Goal: Transaction & Acquisition: Purchase product/service

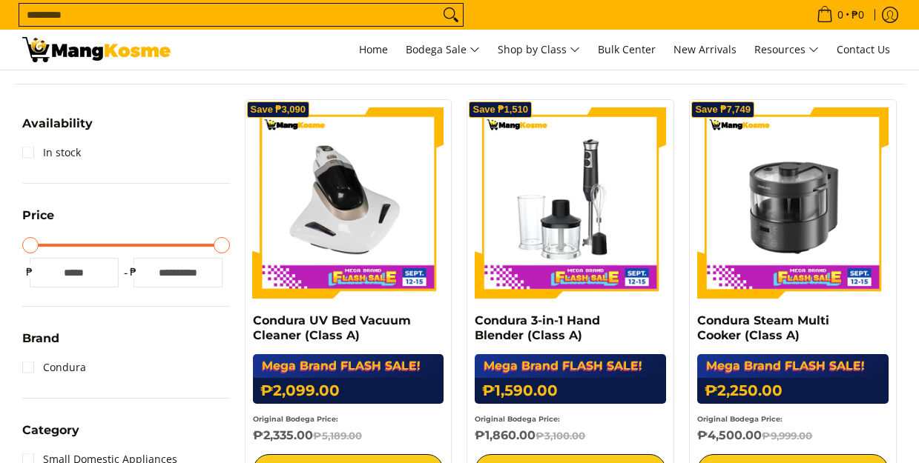
scroll to position [273, 0]
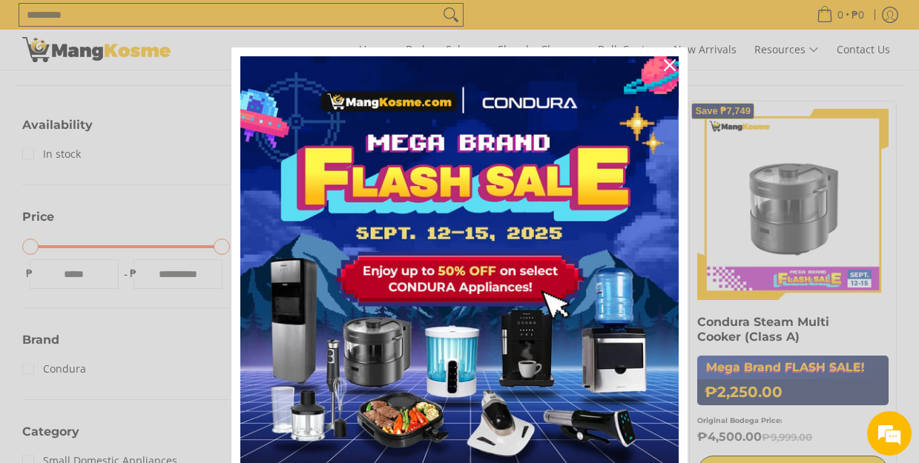
click at [672, 65] on icon "close icon" at bounding box center [670, 65] width 12 height 12
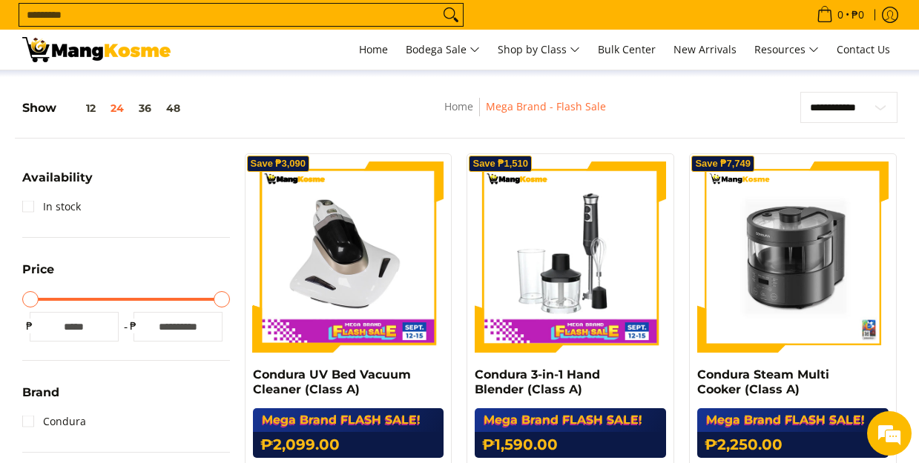
scroll to position [223, 0]
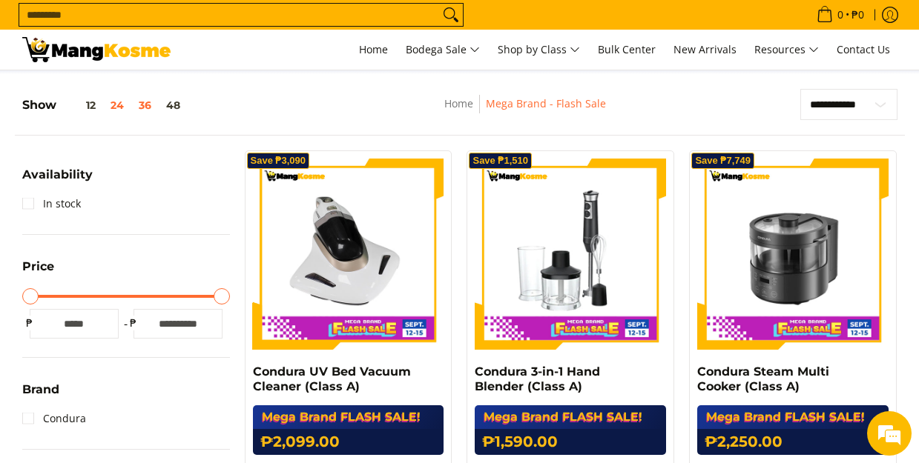
click at [152, 110] on button "36" at bounding box center [144, 105] width 27 height 12
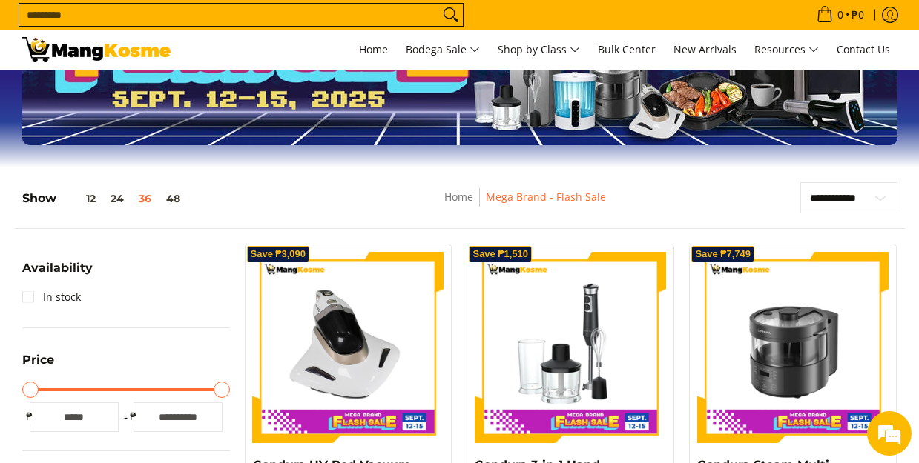
scroll to position [103, 0]
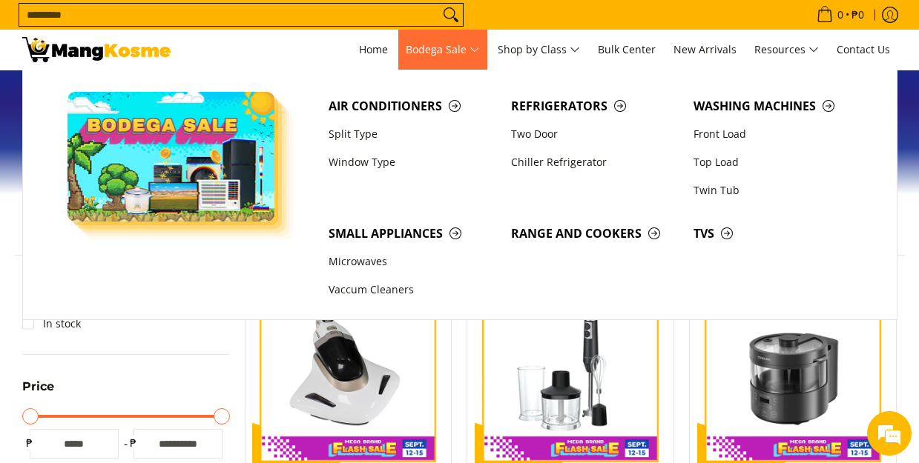
click at [466, 57] on span "Bodega Sale" at bounding box center [443, 50] width 74 height 19
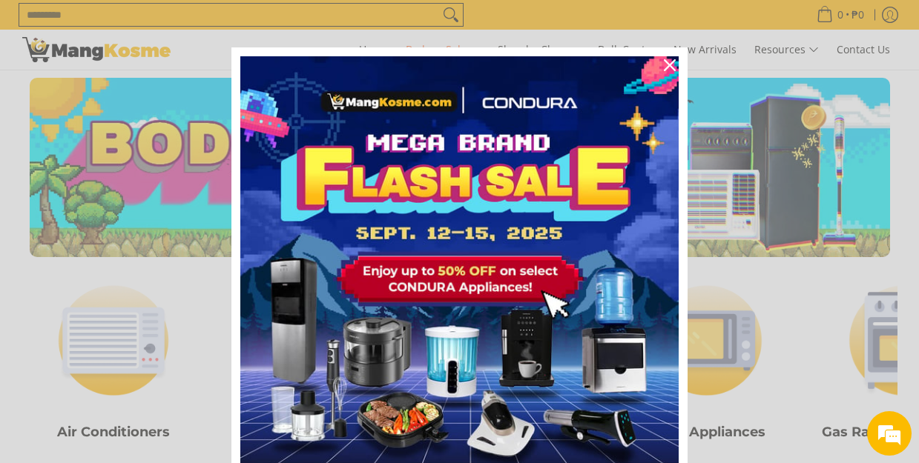
drag, startPoint x: 670, startPoint y: 67, endPoint x: 661, endPoint y: 110, distance: 44.1
click at [670, 67] on icon "close icon" at bounding box center [670, 65] width 12 height 12
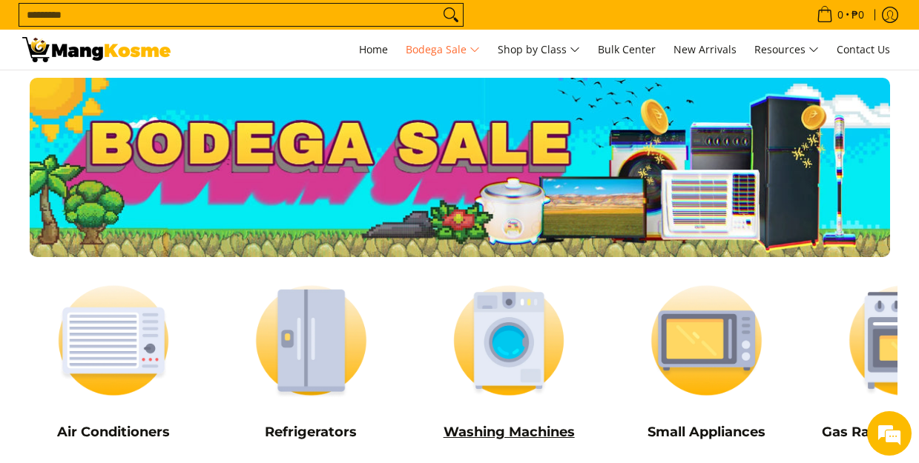
click at [511, 373] on img at bounding box center [508, 340] width 183 height 137
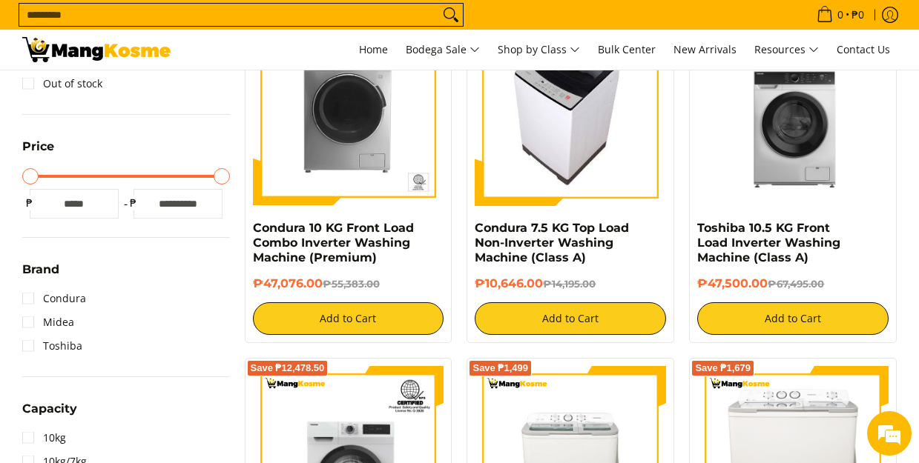
scroll to position [335, 0]
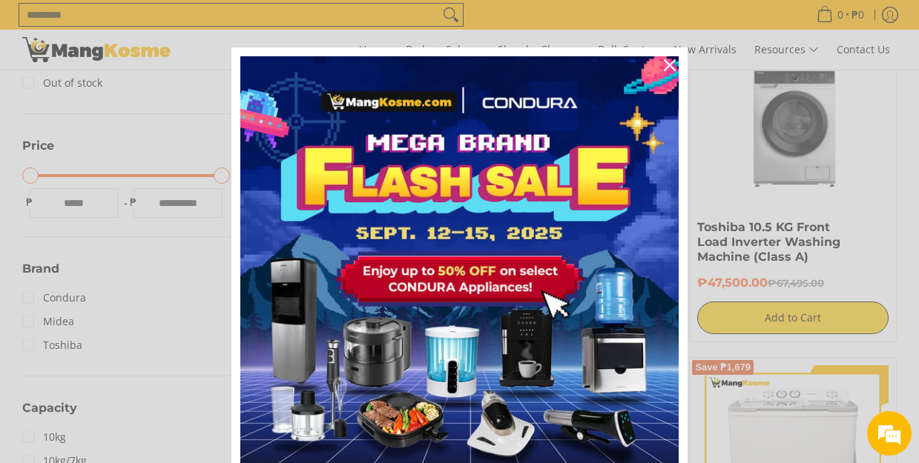
click at [676, 62] on div "Close" at bounding box center [670, 65] width 24 height 24
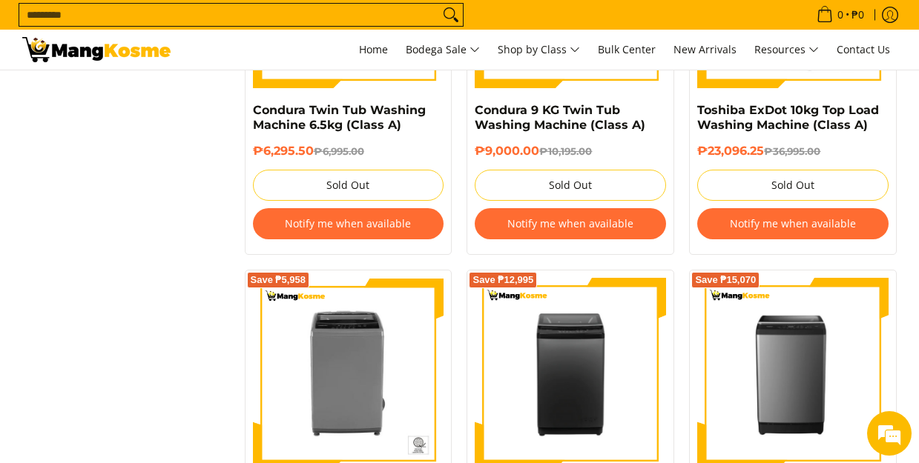
scroll to position [3562, 0]
